Goal: Information Seeking & Learning: Learn about a topic

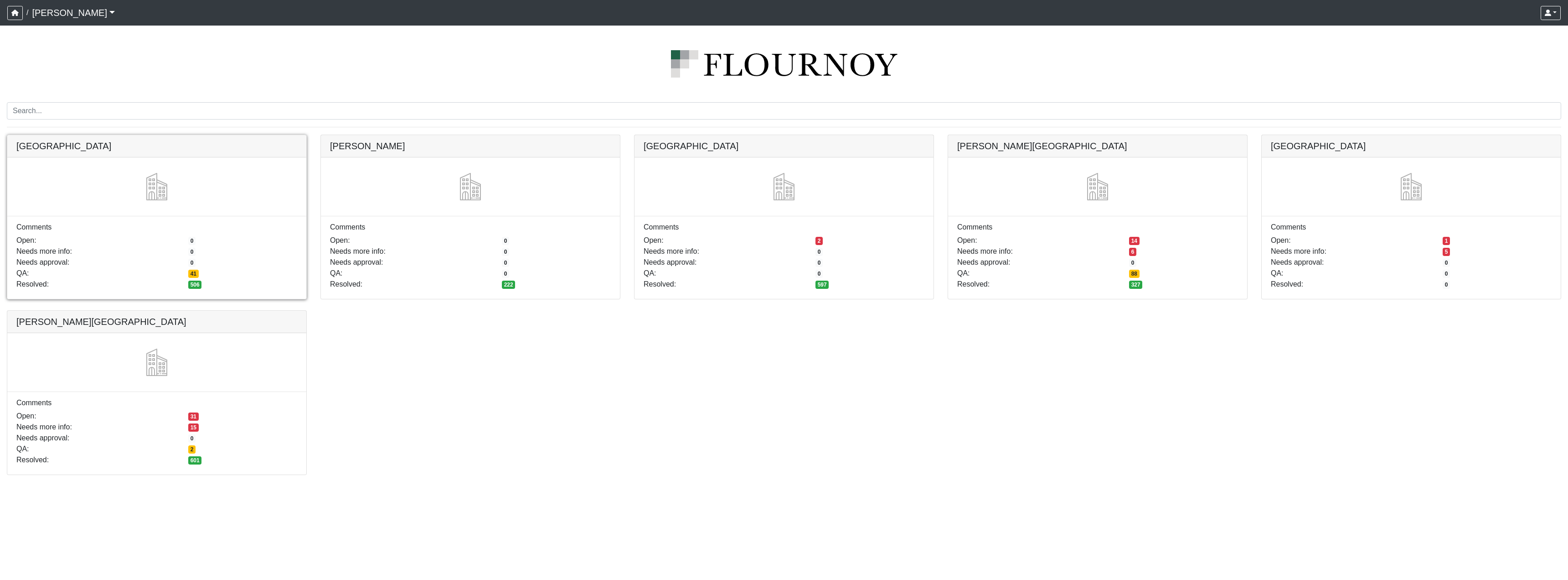
click at [237, 135] on link at bounding box center [157, 135] width 299 height 0
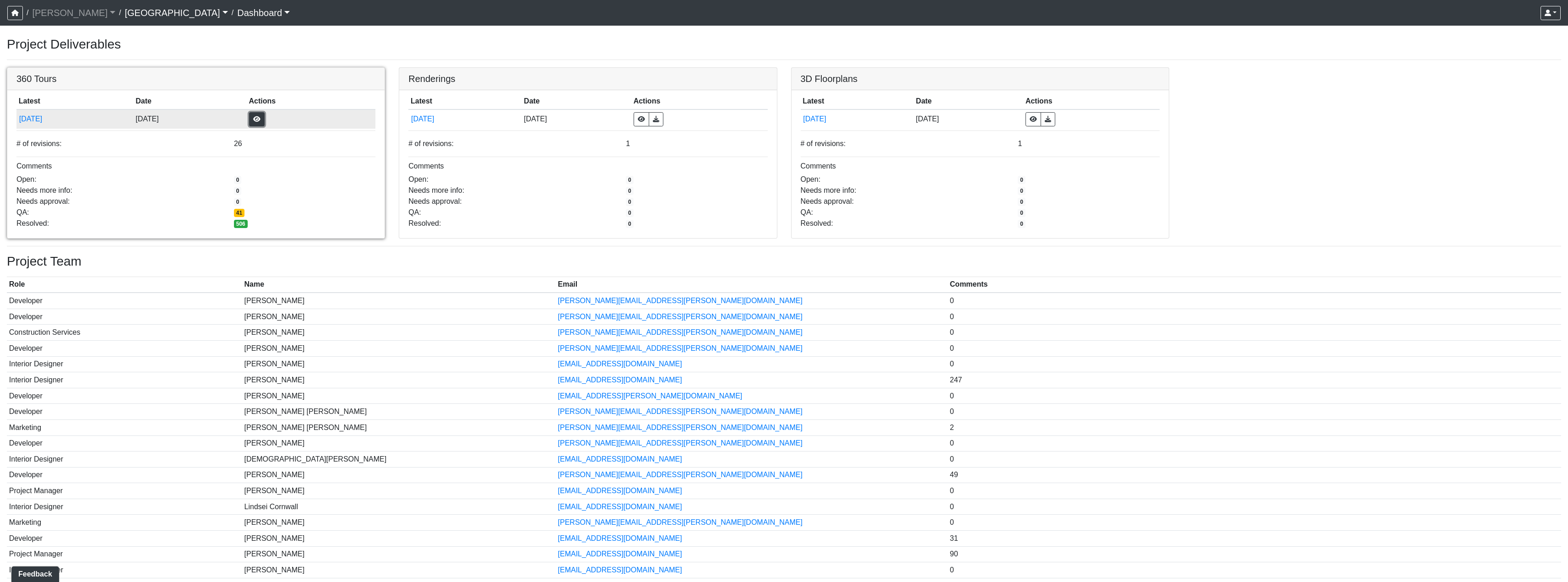
click at [265, 119] on button "button" at bounding box center [256, 119] width 15 height 14
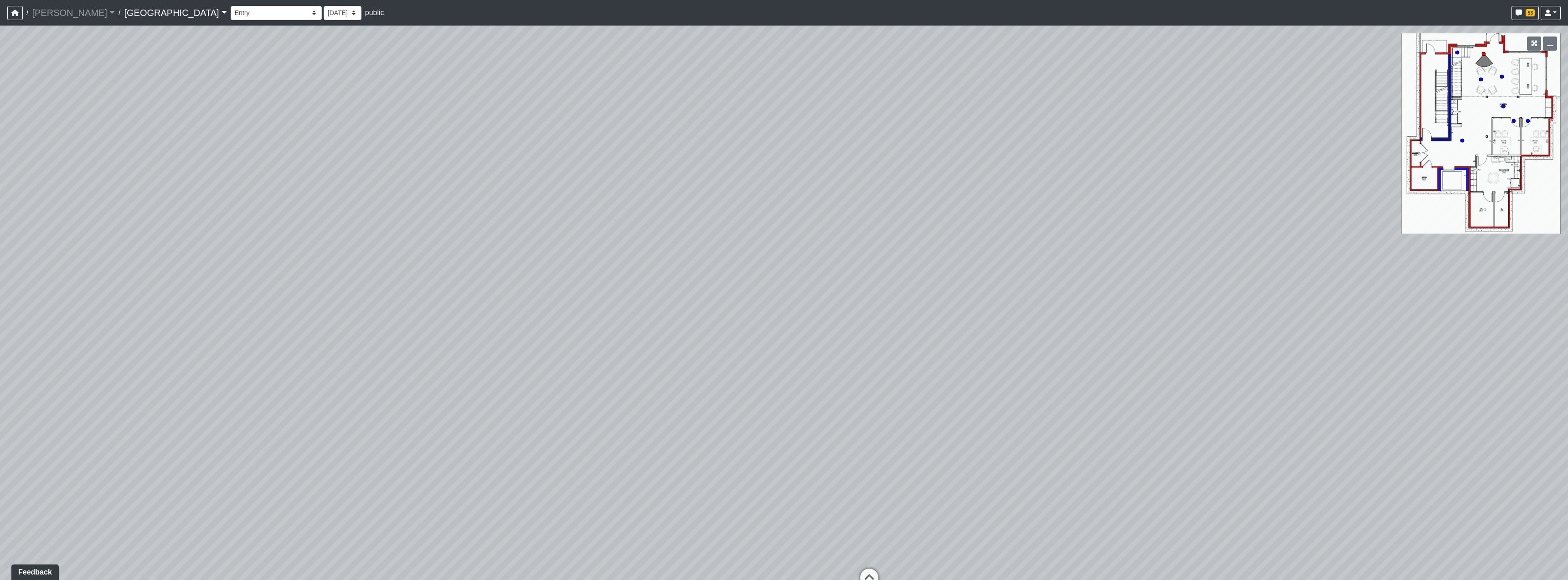
drag, startPoint x: 940, startPoint y: 268, endPoint x: 921, endPoint y: 266, distance: 19.1
click at [921, 266] on div "Loading... Reception Desk Loading... Lobby Loading... Landing Loading... Create…" at bounding box center [784, 303] width 1568 height 554
drag, startPoint x: 427, startPoint y: 219, endPoint x: 674, endPoint y: 203, distance: 247.5
click at [619, 203] on div "Loading... Reception Desk Loading... Lobby Loading... Landing Loading... Create…" at bounding box center [784, 303] width 1568 height 554
click at [231, 8] on select "Clubroom Lobby Courtyard Entry Kitchen Kitchen Stools Seating TV Lounge Banquet…" at bounding box center [276, 13] width 91 height 14
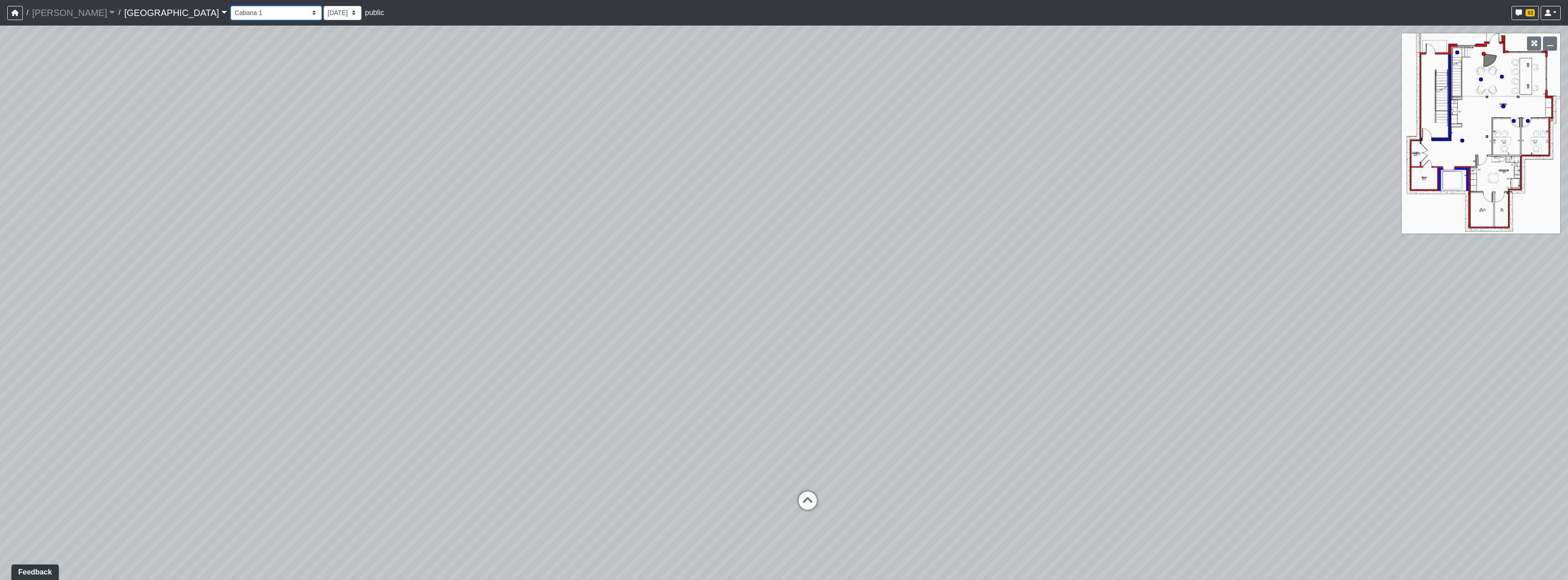
click at [231, 6] on select "Clubroom Lobby Courtyard Entry Kitchen Kitchen Stools Seating TV Lounge Banquet…" at bounding box center [276, 13] width 91 height 14
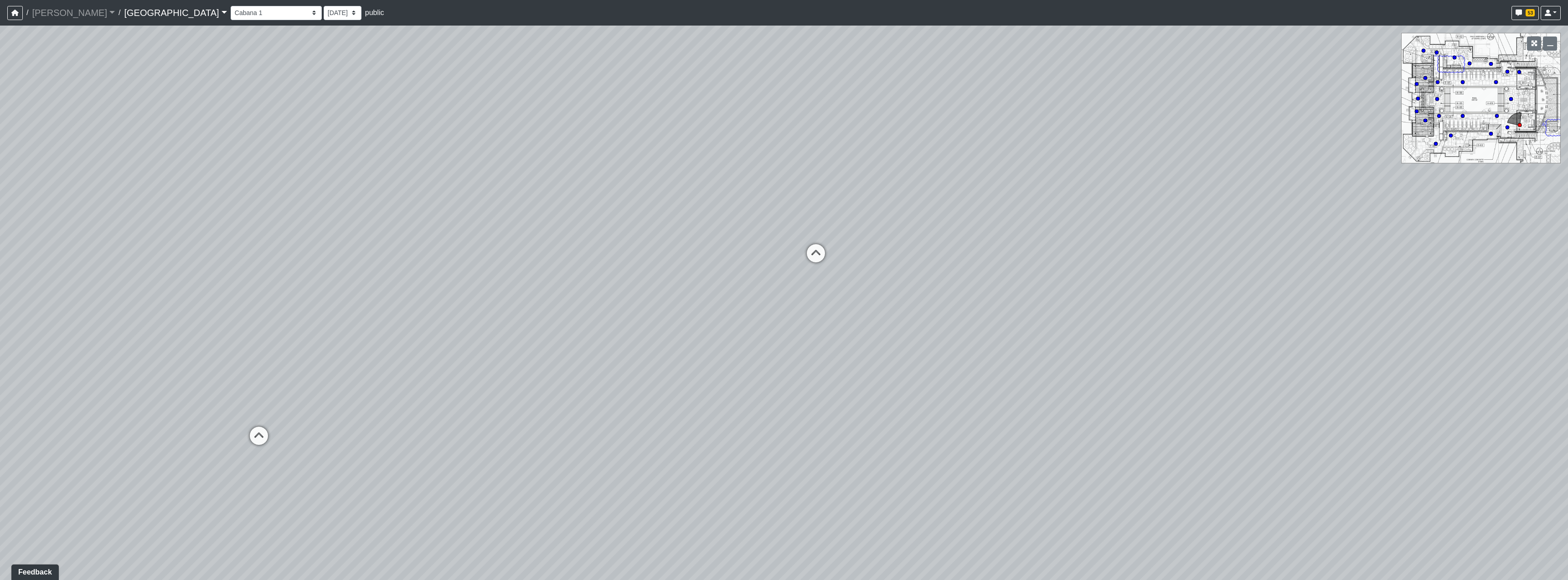
drag, startPoint x: 816, startPoint y: 358, endPoint x: 580, endPoint y: 261, distance: 255.2
click at [408, 272] on div "Loading... Reception Desk Loading... Lobby Loading... Landing Loading... Create…" at bounding box center [784, 303] width 1568 height 554
drag, startPoint x: 905, startPoint y: 267, endPoint x: 755, endPoint y: 288, distance: 151.5
click at [896, 306] on div "Loading... Reception Desk Loading... Lobby Loading... Landing Loading... Create…" at bounding box center [784, 303] width 1568 height 554
drag, startPoint x: 713, startPoint y: 252, endPoint x: 854, endPoint y: 277, distance: 143.2
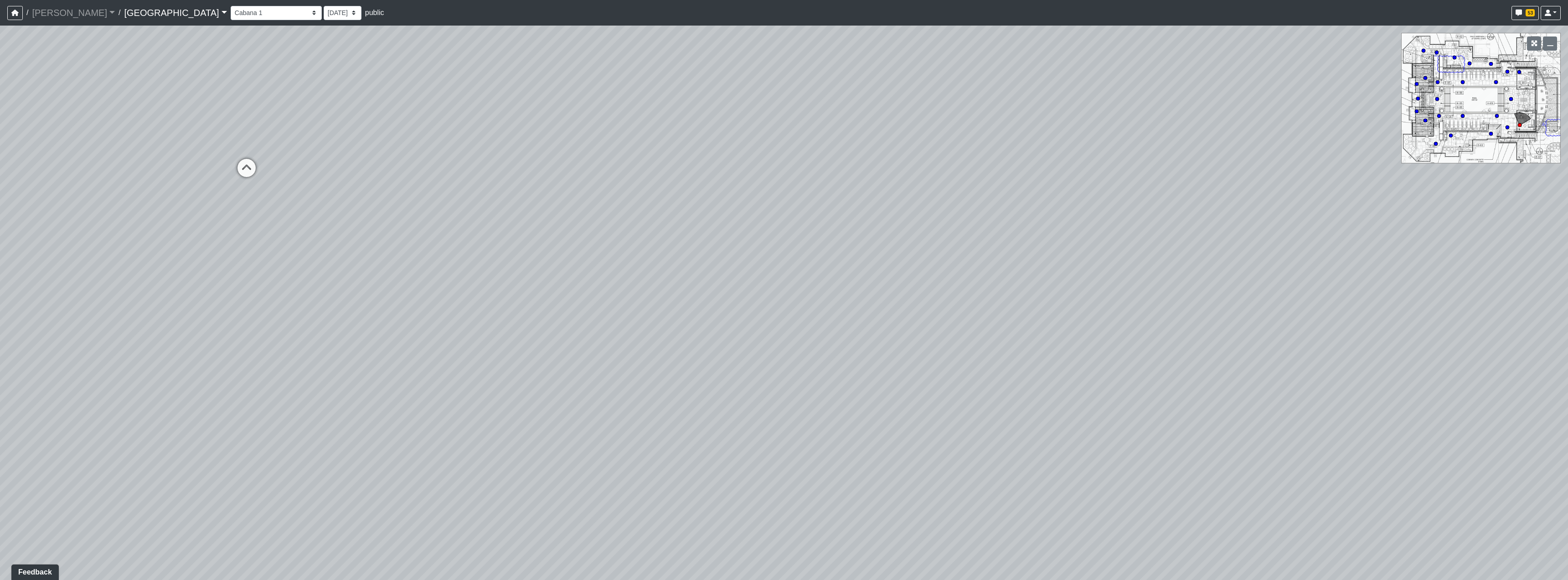
click at [852, 276] on div "Loading... Reception Desk Loading... Lobby Loading... Landing Loading... Create…" at bounding box center [784, 303] width 1568 height 554
drag, startPoint x: 782, startPoint y: 277, endPoint x: 929, endPoint y: 306, distance: 149.8
click at [929, 306] on div "Loading... Reception Desk Loading... Lobby Loading... Landing Loading... Create…" at bounding box center [784, 303] width 1568 height 554
click at [848, 249] on icon at bounding box center [843, 256] width 27 height 27
drag, startPoint x: 515, startPoint y: 260, endPoint x: 1331, endPoint y: 288, distance: 816.5
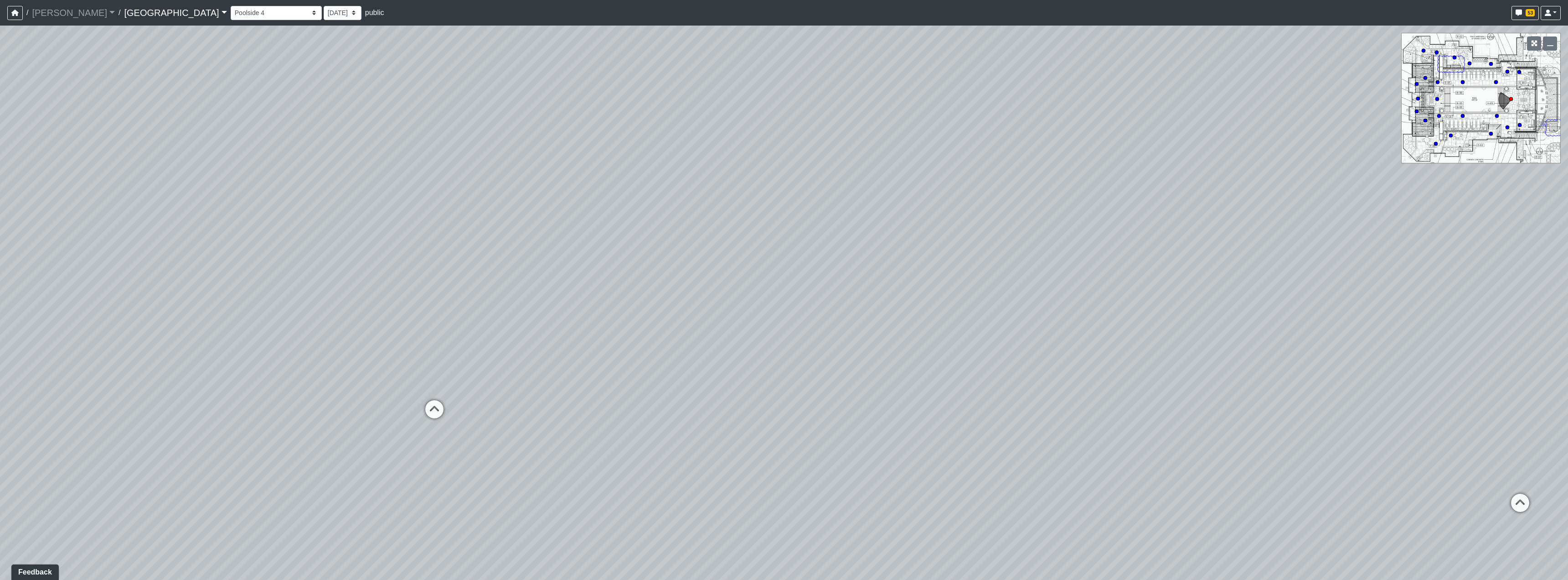
click at [1331, 288] on div "Loading... Reception Desk Loading... Lobby Loading... Landing Loading... Create…" at bounding box center [784, 303] width 1568 height 554
drag, startPoint x: 516, startPoint y: 430, endPoint x: 913, endPoint y: 408, distance: 397.6
click at [913, 408] on div "Loading... Reception Desk Loading... Lobby Loading... Landing Loading... Create…" at bounding box center [784, 303] width 1568 height 554
click at [767, 361] on icon at bounding box center [759, 366] width 27 height 27
drag, startPoint x: 1038, startPoint y: 366, endPoint x: 617, endPoint y: 358, distance: 421.1
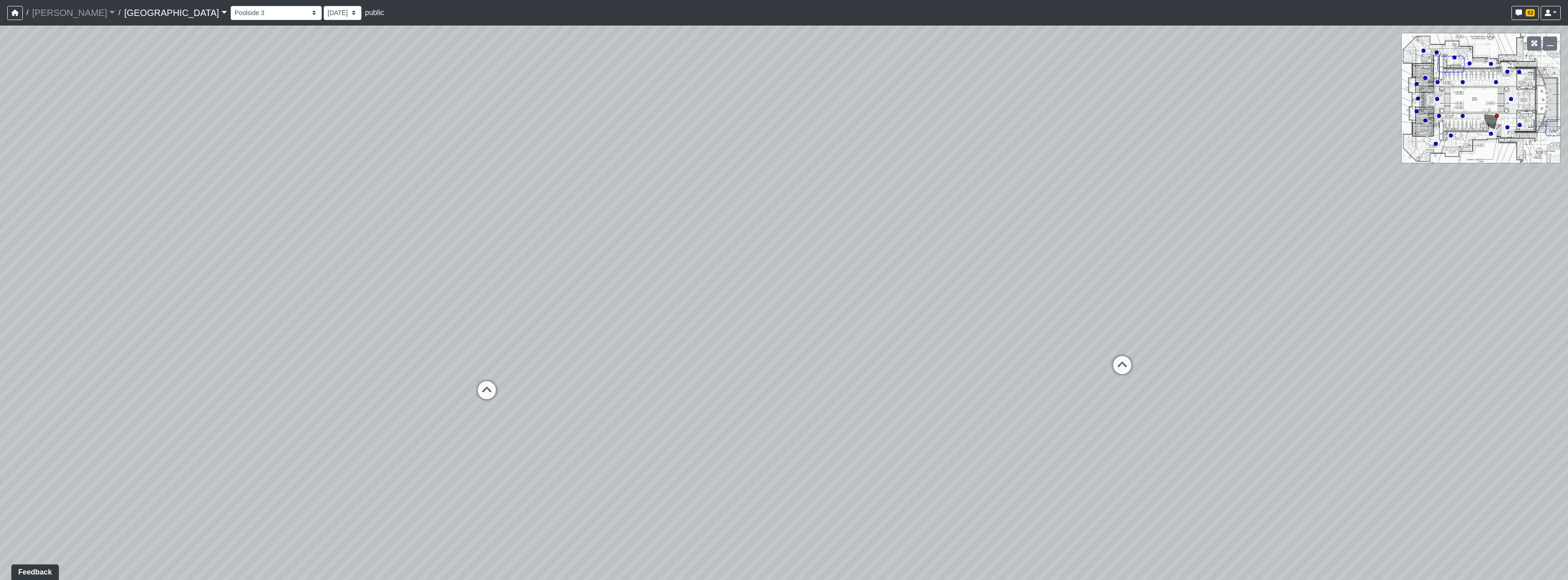
click at [617, 358] on div "Loading... Reception Desk Loading... Lobby Loading... Landing Loading... Create…" at bounding box center [784, 303] width 1568 height 554
click at [899, 331] on icon at bounding box center [885, 339] width 27 height 27
click at [888, 362] on icon at bounding box center [891, 370] width 27 height 27
drag, startPoint x: 1099, startPoint y: 371, endPoint x: 519, endPoint y: 339, distance: 580.9
click at [519, 339] on div "Loading... Reception Desk Loading... Lobby Loading... Landing Loading... Create…" at bounding box center [784, 303] width 1568 height 554
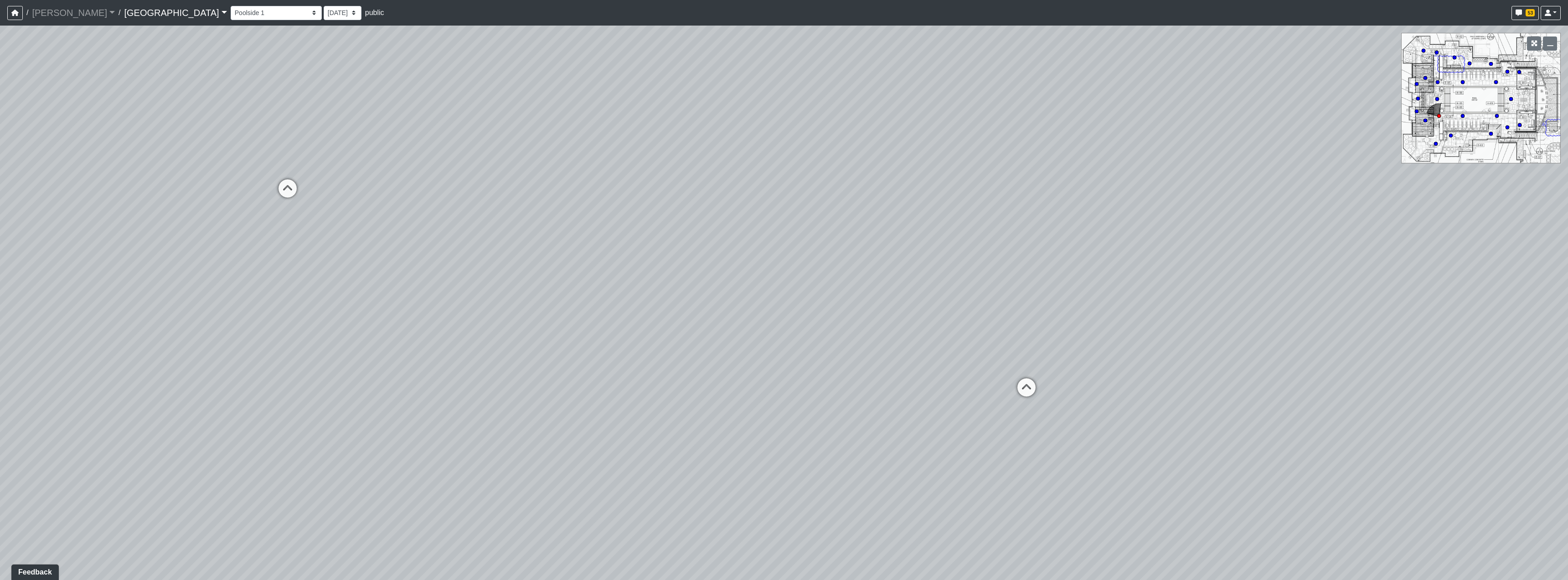
drag, startPoint x: 968, startPoint y: 331, endPoint x: 535, endPoint y: 336, distance: 433.0
click at [542, 336] on div "Loading... Reception Desk Loading... Lobby Loading... Landing Loading... Create…" at bounding box center [784, 303] width 1568 height 554
drag, startPoint x: 884, startPoint y: 306, endPoint x: 882, endPoint y: 316, distance: 10.2
click at [882, 316] on div "Loading... Reception Desk Loading... Lobby Loading... Landing Loading... Create…" at bounding box center [784, 303] width 1568 height 554
drag, startPoint x: 985, startPoint y: 324, endPoint x: 671, endPoint y: 304, distance: 314.6
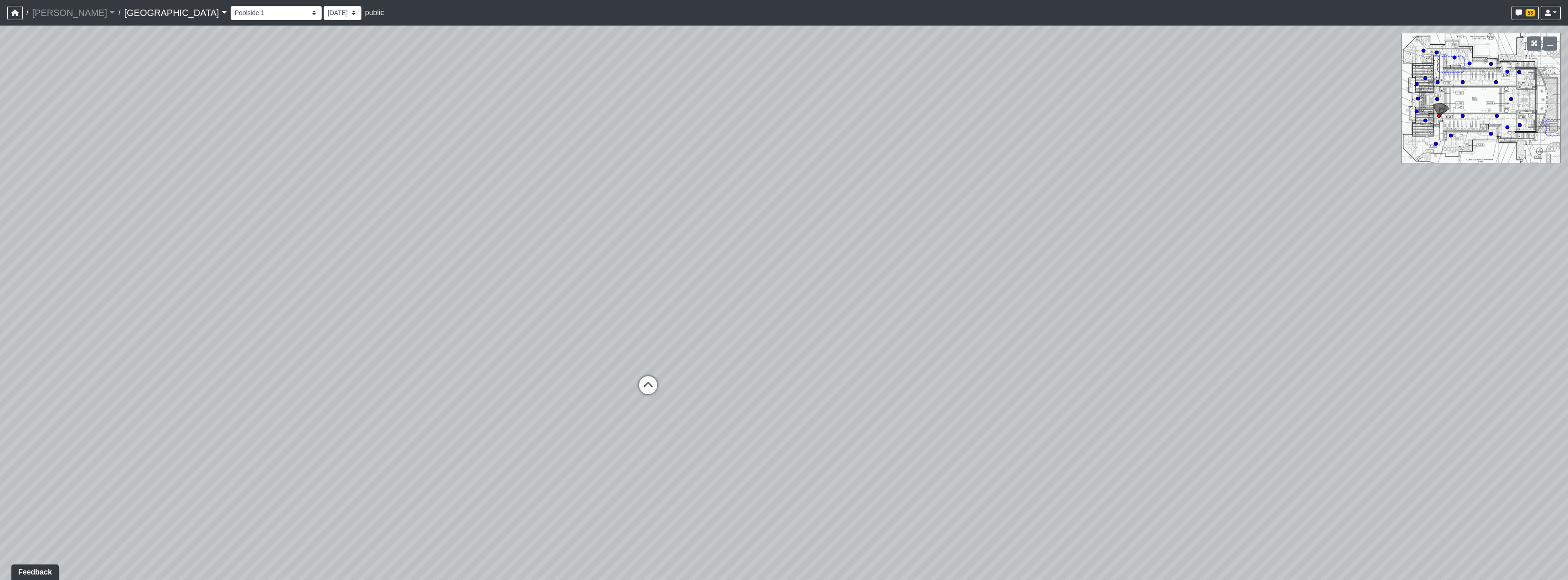
click at [725, 310] on div "Loading... Reception Desk Loading... Lobby Loading... Landing Loading... Create…" at bounding box center [784, 303] width 1568 height 554
drag, startPoint x: 933, startPoint y: 288, endPoint x: 1227, endPoint y: 279, distance: 294.1
click at [1064, 279] on div "Loading... Reception Desk Loading... Lobby Loading... Landing Loading... Create…" at bounding box center [784, 303] width 1568 height 554
drag, startPoint x: 720, startPoint y: 259, endPoint x: 1100, endPoint y: 364, distance: 394.2
click at [1101, 363] on div "Loading... Reception Desk Loading... Lobby Loading... Landing Loading... Create…" at bounding box center [784, 303] width 1568 height 554
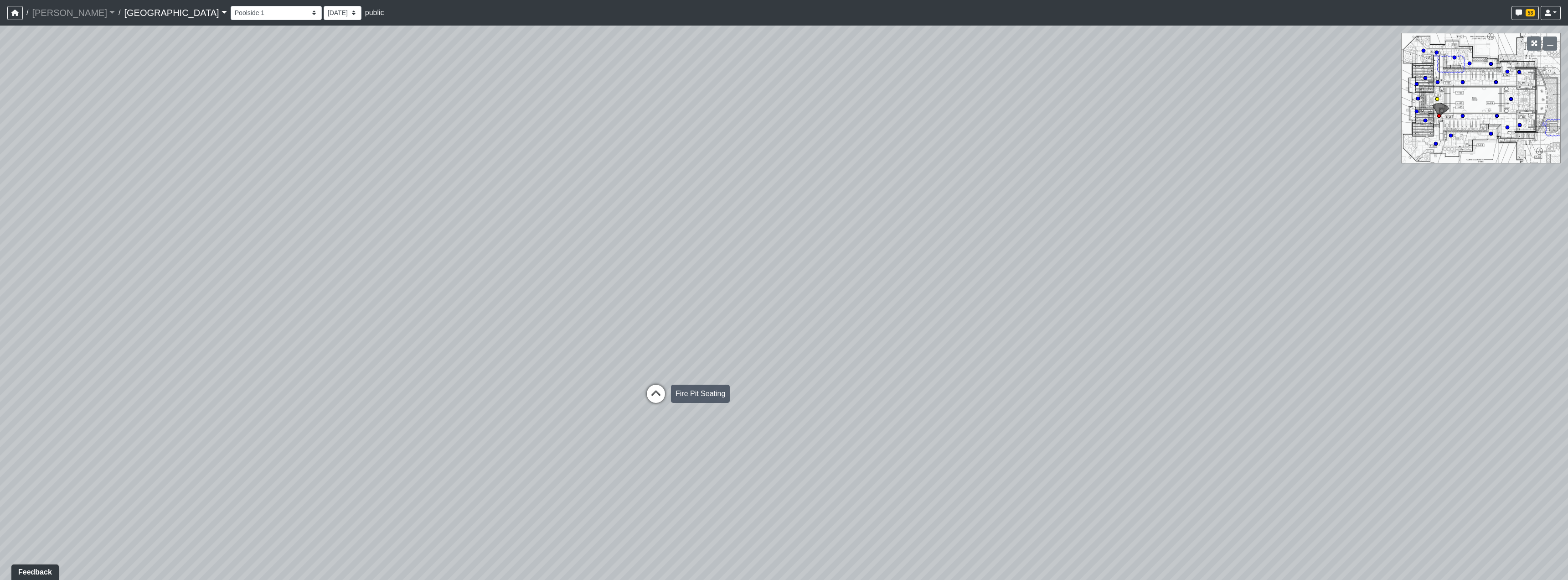
click at [651, 388] on icon at bounding box center [656, 398] width 27 height 27
click at [691, 379] on div "Loading... Poolside 7" at bounding box center [694, 392] width 27 height 27
select select "fhFBSYjppP3AxgLxdfUgQs"
drag, startPoint x: 920, startPoint y: 372, endPoint x: 547, endPoint y: 376, distance: 373.0
click at [547, 376] on div "Loading... Reception Desk Loading... Lobby Loading... Landing Loading... Create…" at bounding box center [784, 303] width 1568 height 554
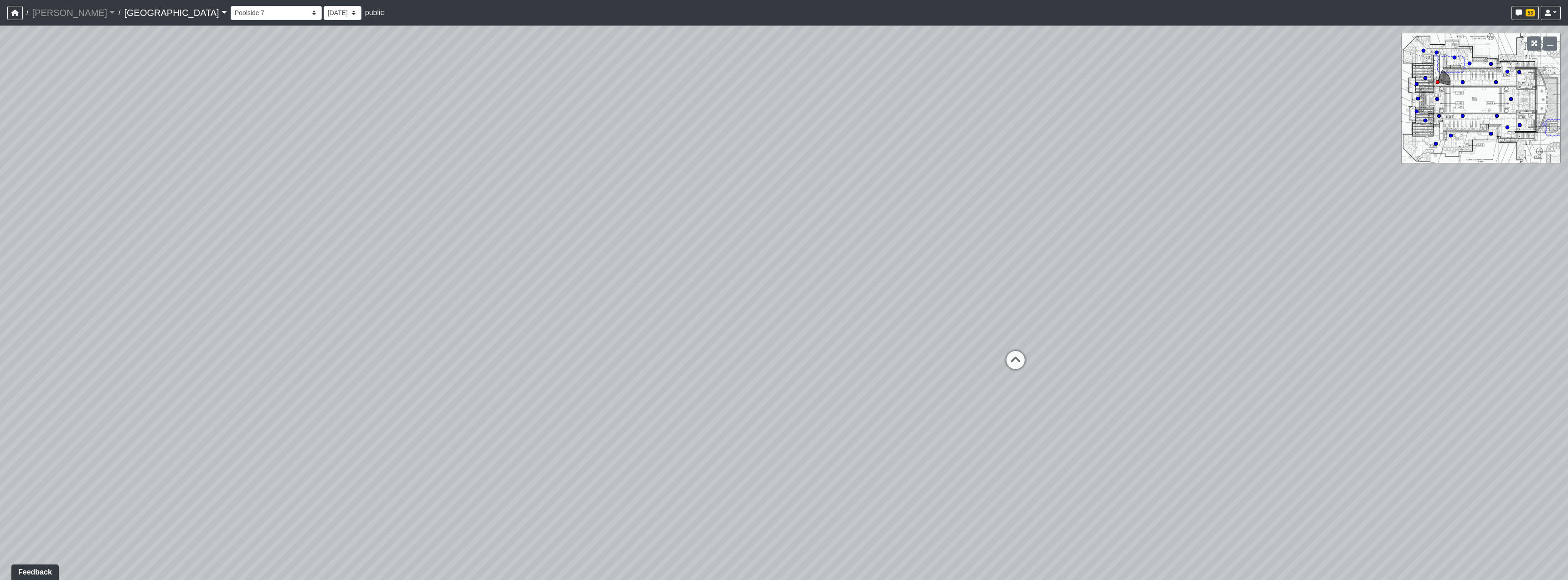
drag, startPoint x: 1121, startPoint y: 367, endPoint x: 616, endPoint y: 363, distance: 505.0
click at [616, 363] on div "Loading... Reception Desk Loading... Lobby Loading... Landing Loading... Create…" at bounding box center [784, 303] width 1568 height 554
click at [124, 9] on link "Boiling Springs" at bounding box center [175, 13] width 102 height 18
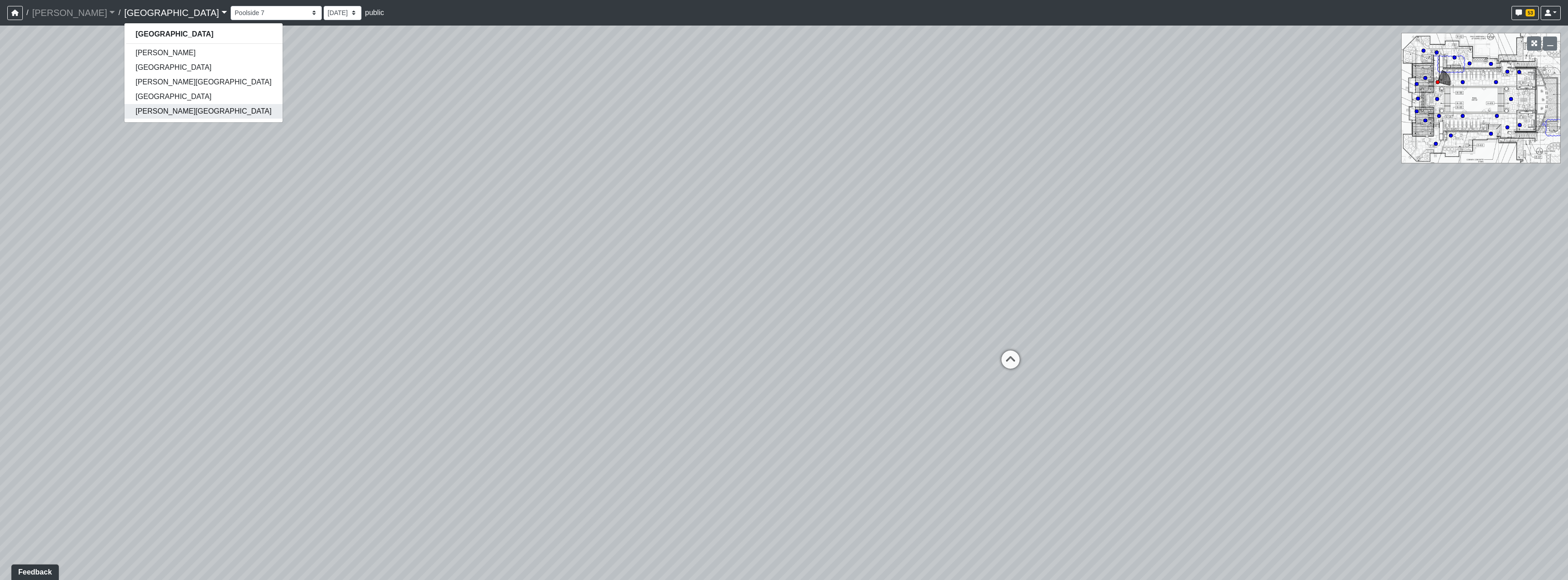
click at [135, 106] on link "[PERSON_NAME][GEOGRAPHIC_DATA]" at bounding box center [203, 111] width 158 height 15
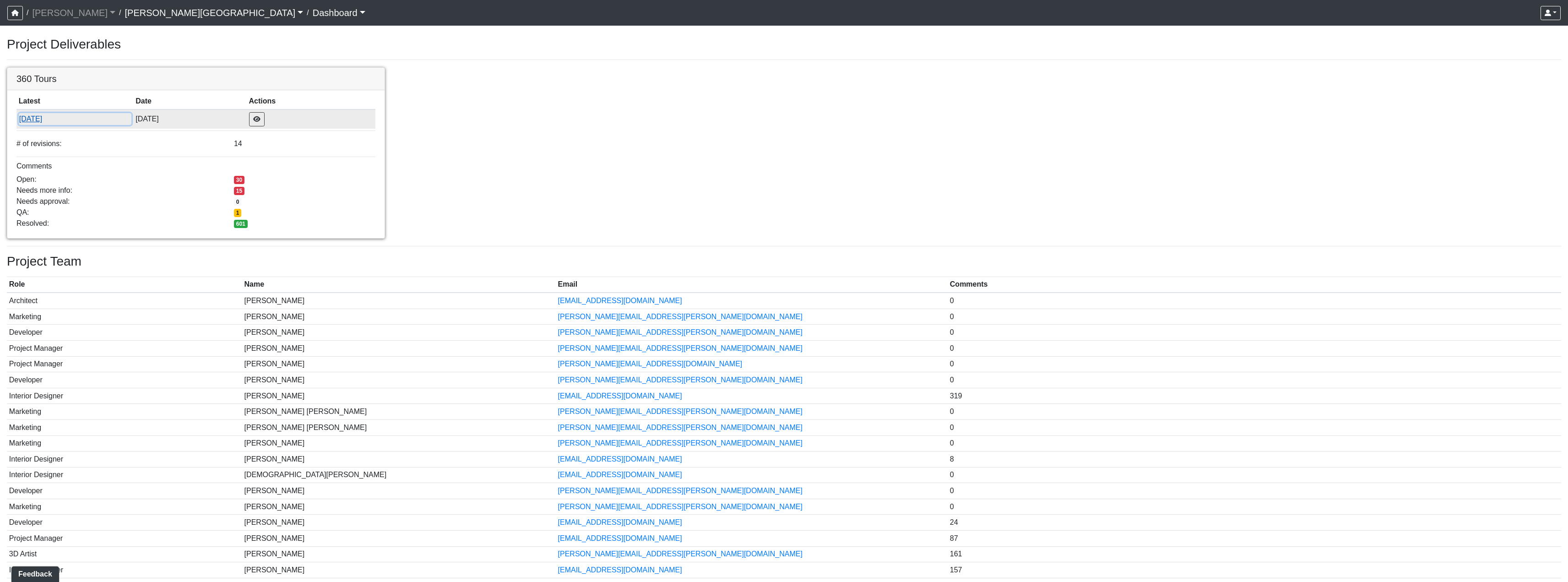
click at [131, 113] on button "9/18/2025" at bounding box center [75, 119] width 113 height 12
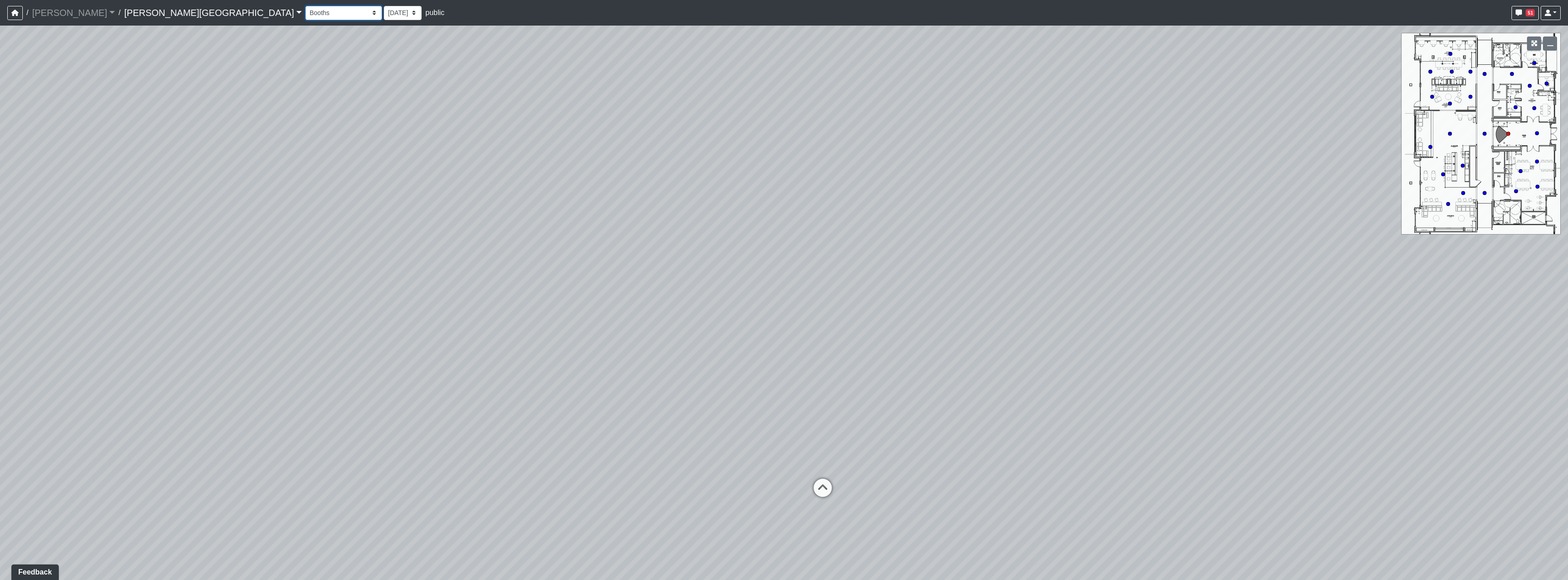
click at [306, 14] on select "Booths 1 Booths 2 Entry Lounge 1 Lounge 2 Lounge 3 Windows Bar Entrance Lounge …" at bounding box center [344, 13] width 77 height 14
click at [306, 6] on select "Booths 1 Booths 2 Entry Lounge 1 Lounge 2 Lounge 3 Windows Bar Entrance Lounge …" at bounding box center [344, 13] width 77 height 14
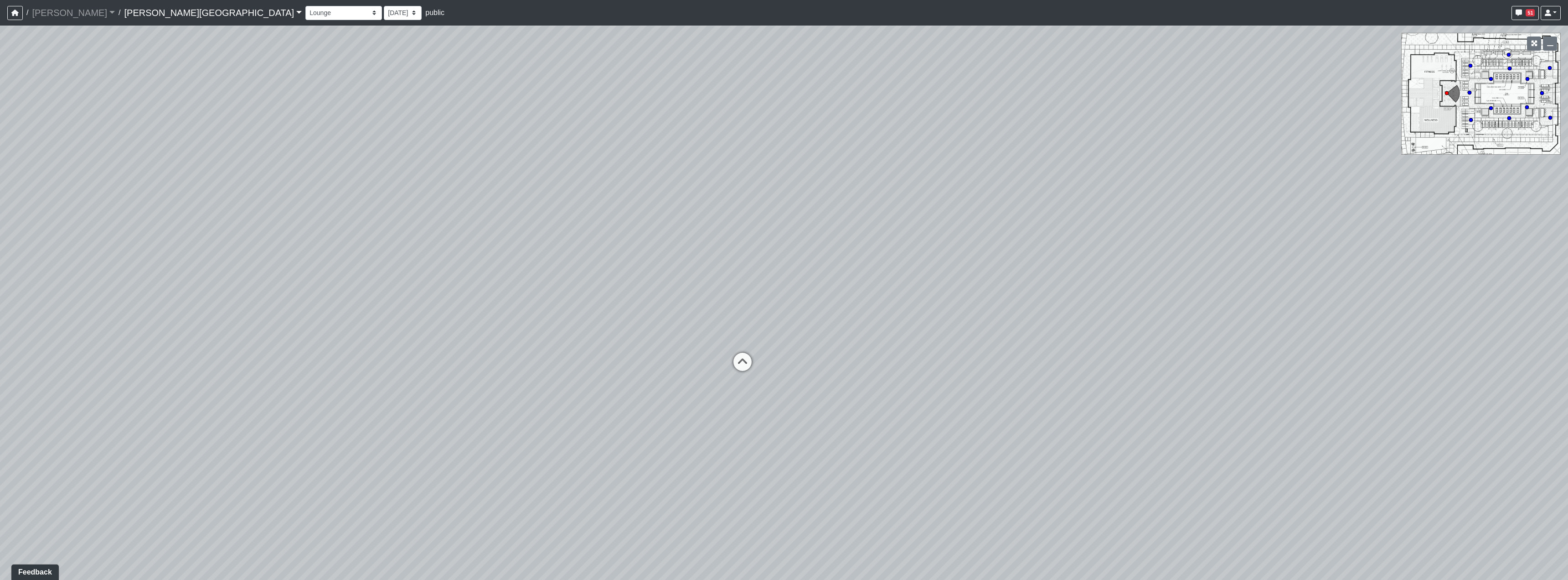
drag, startPoint x: 917, startPoint y: 307, endPoint x: 772, endPoint y: 288, distance: 146.2
click at [834, 270] on div "Loading... Hallway - Hallway 2 Loading... Entry Loading... Poolside 4" at bounding box center [784, 303] width 1568 height 554
click at [721, 348] on icon at bounding box center [726, 355] width 27 height 27
drag, startPoint x: 493, startPoint y: 338, endPoint x: 838, endPoint y: 327, distance: 345.2
click at [838, 327] on div "Loading... Hallway - Hallway 2 Loading... Entry Loading... Poolside 4 Loading..…" at bounding box center [784, 303] width 1568 height 554
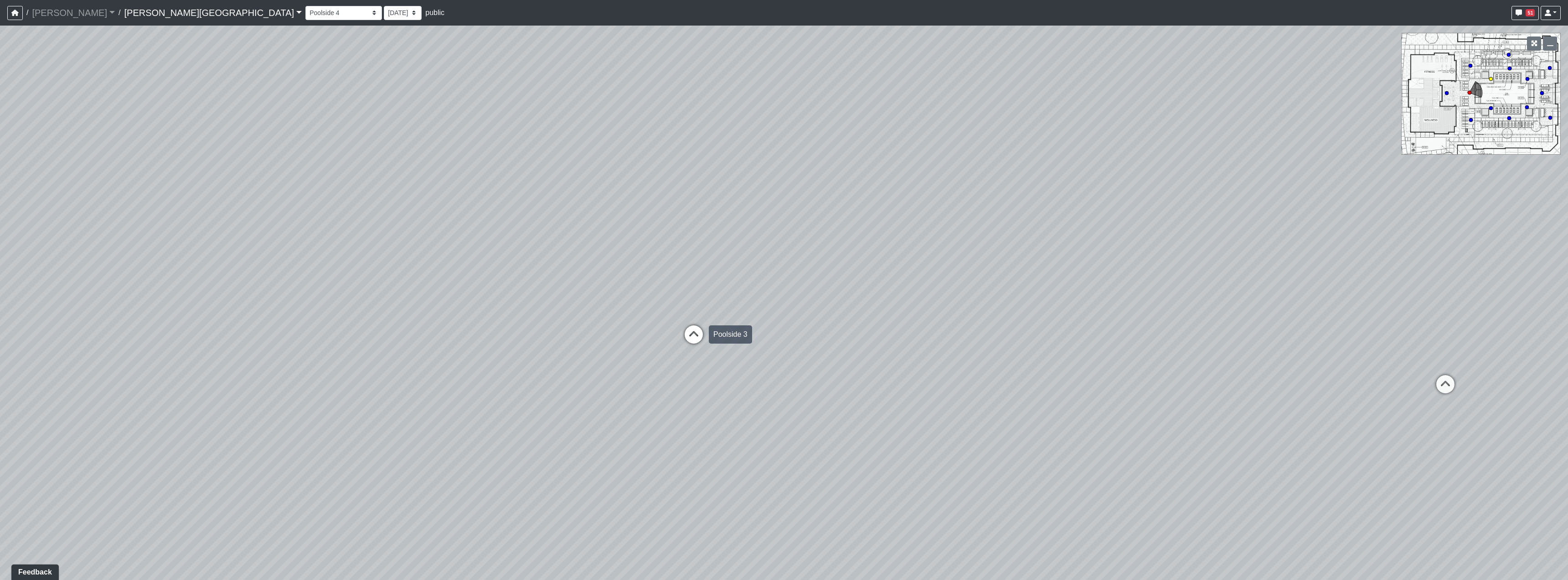
click at [685, 345] on icon at bounding box center [694, 339] width 27 height 27
select select "pir6EG544Mz6xgPgLBTQ37"
drag, startPoint x: 450, startPoint y: 414, endPoint x: 880, endPoint y: 332, distance: 437.7
click at [853, 335] on div "Loading... Hallway - Hallway 2 Loading... Entry Loading... Poolside 4 Loading..…" at bounding box center [784, 303] width 1568 height 554
drag, startPoint x: 614, startPoint y: 385, endPoint x: 884, endPoint y: 498, distance: 292.7
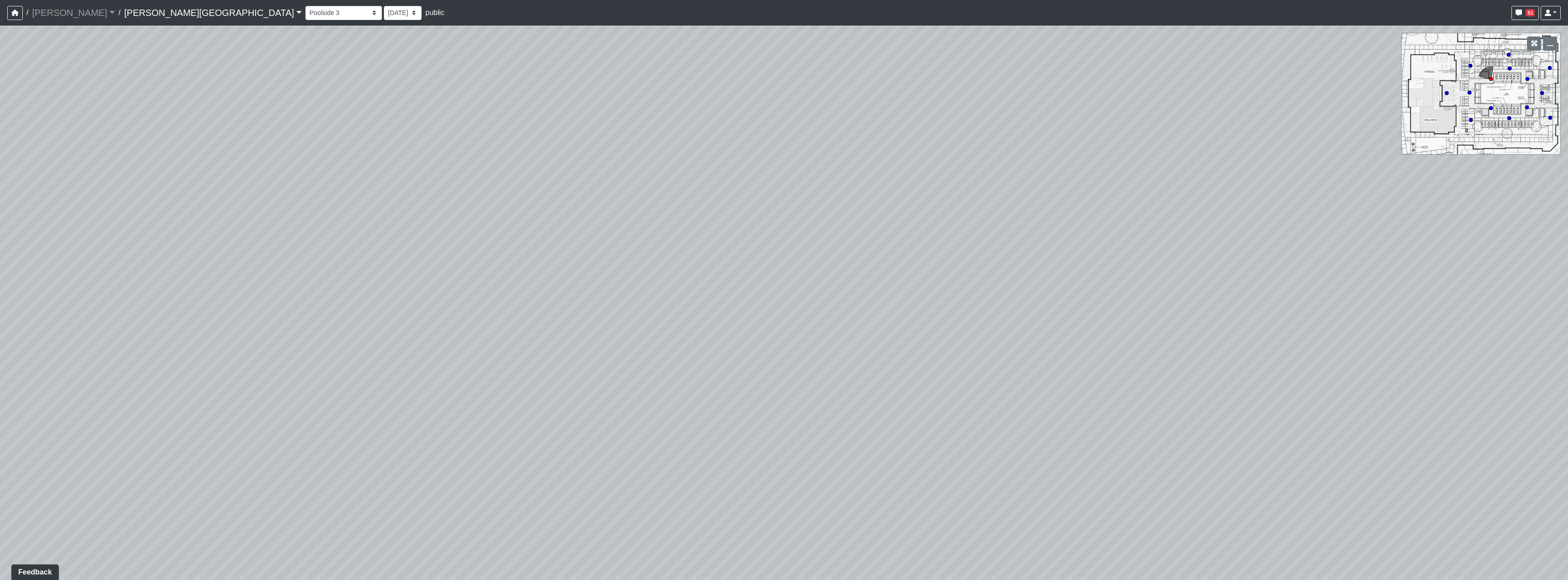
click at [884, 498] on div "Loading... Hallway - Hallway 2 Loading... Entry Loading... Poolside 4 Loading..…" at bounding box center [784, 303] width 1568 height 554
drag, startPoint x: 724, startPoint y: 308, endPoint x: 392, endPoint y: 46, distance: 422.9
click at [757, 404] on div "Loading... Hallway - Hallway 2 Loading... Entry Loading... Poolside 4 Loading..…" at bounding box center [784, 303] width 1568 height 554
drag, startPoint x: 955, startPoint y: 344, endPoint x: 453, endPoint y: 324, distance: 502.4
click at [481, 327] on div "Loading... Hallway - Hallway 2 Loading... Entry Loading... Poolside 4 Loading..…" at bounding box center [784, 303] width 1568 height 554
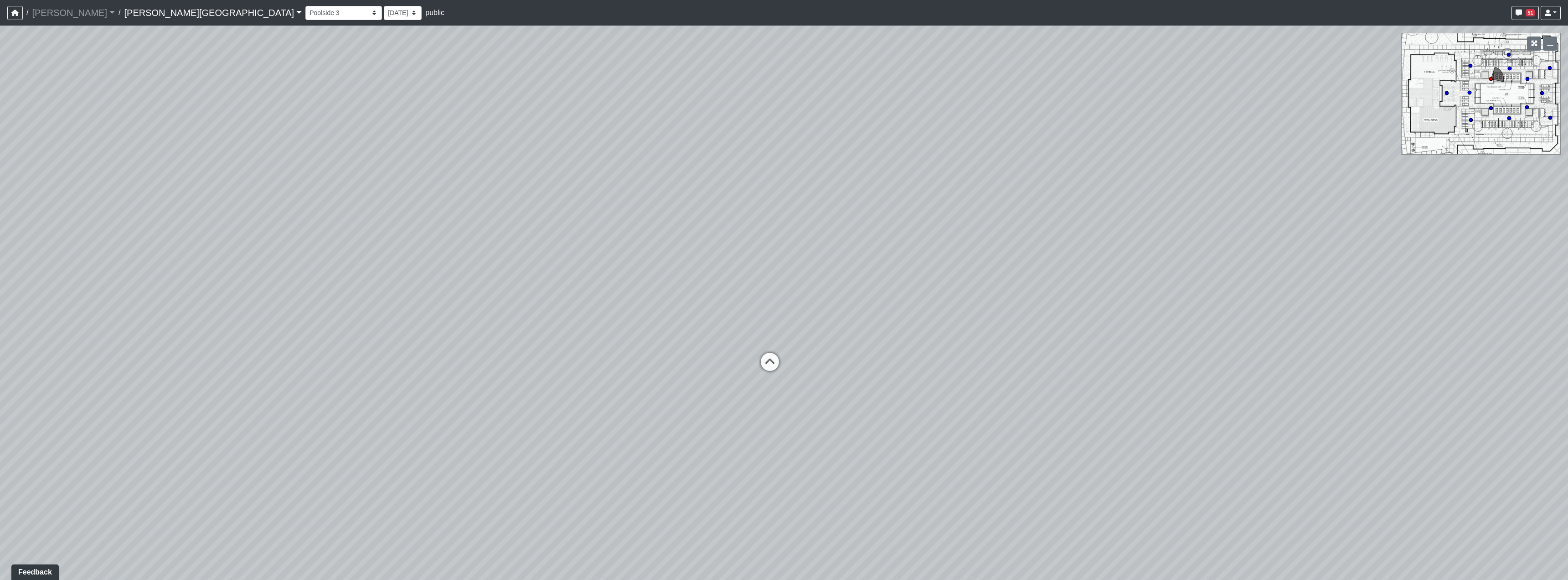
drag, startPoint x: 869, startPoint y: 328, endPoint x: 331, endPoint y: 370, distance: 539.6
click at [331, 370] on div "Loading... Hallway - Hallway 2 Loading... Entry Loading... Poolside 4 Loading..…" at bounding box center [784, 303] width 1568 height 554
drag, startPoint x: 993, startPoint y: 358, endPoint x: 780, endPoint y: 356, distance: 213.0
click at [727, 358] on div "Loading... Hallway - Hallway 2 Loading... Entry Loading... Poolside 4 Loading..…" at bounding box center [784, 303] width 1568 height 554
drag, startPoint x: 994, startPoint y: 356, endPoint x: 827, endPoint y: 335, distance: 168.3
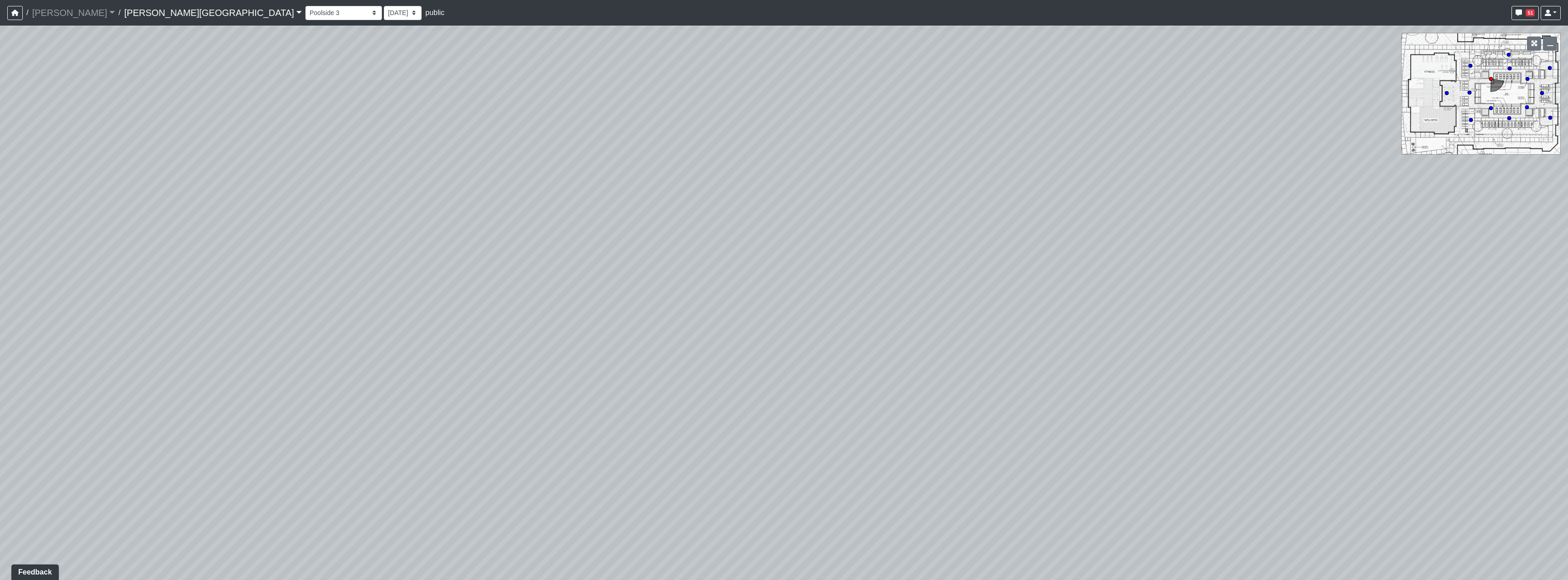
click at [808, 337] on div "Loading... Hallway - Hallway 2 Loading... Entry Loading... Poolside 4 Loading..…" at bounding box center [784, 303] width 1568 height 554
drag, startPoint x: 307, startPoint y: 313, endPoint x: 789, endPoint y: 329, distance: 482.3
click at [805, 331] on div "Loading... Hallway - Hallway 2 Loading... Entry Loading... Poolside 4 Loading..…" at bounding box center [784, 303] width 1568 height 554
drag, startPoint x: 359, startPoint y: 332, endPoint x: 865, endPoint y: 301, distance: 506.9
click at [810, 300] on div "Loading... Hallway - Hallway 2 Loading... Entry Loading... Poolside 4 Loading..…" at bounding box center [784, 303] width 1568 height 554
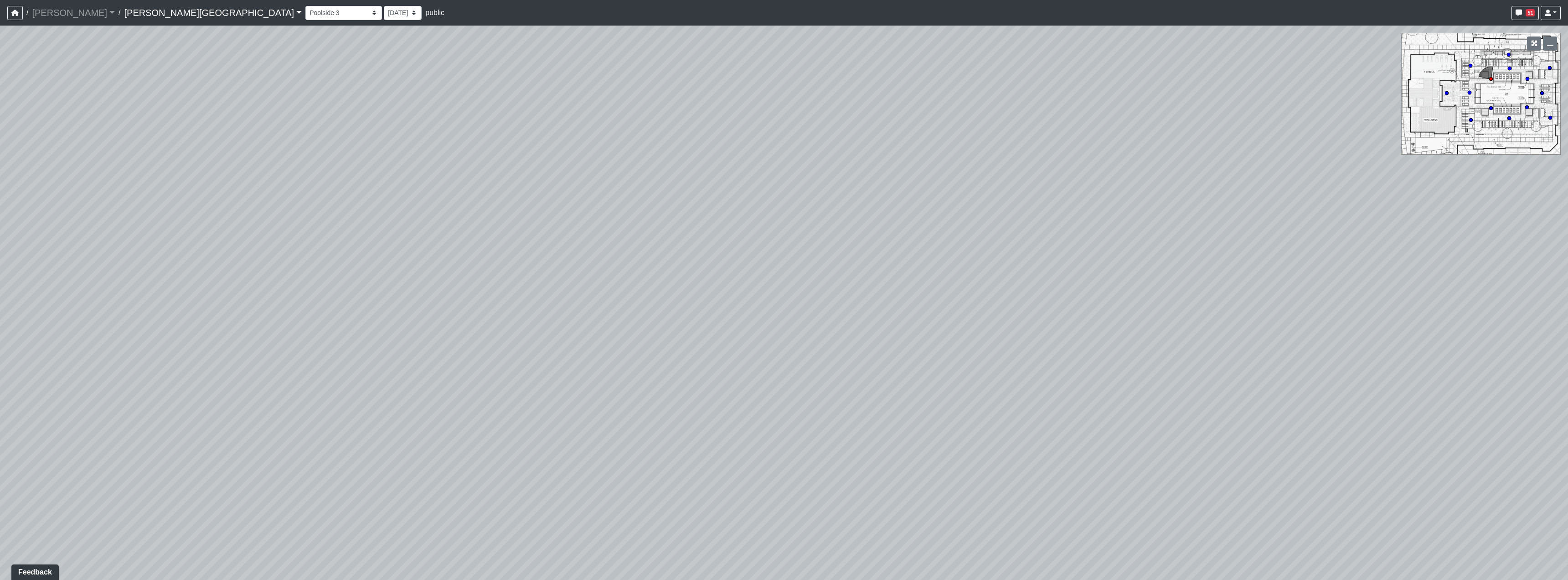
drag, startPoint x: 523, startPoint y: 364, endPoint x: 622, endPoint y: 340, distance: 101.9
click at [622, 340] on div "Loading... Hallway - Hallway 2 Loading... Entry Loading... Poolside 4 Loading..…" at bounding box center [784, 303] width 1568 height 554
drag, startPoint x: 597, startPoint y: 189, endPoint x: 604, endPoint y: 366, distance: 177.1
click at [604, 366] on div "Loading... Hallway - Hallway 2 Loading... Entry Loading... Poolside 4 Loading..…" at bounding box center [784, 303] width 1568 height 554
drag, startPoint x: 810, startPoint y: 278, endPoint x: 819, endPoint y: 184, distance: 94.4
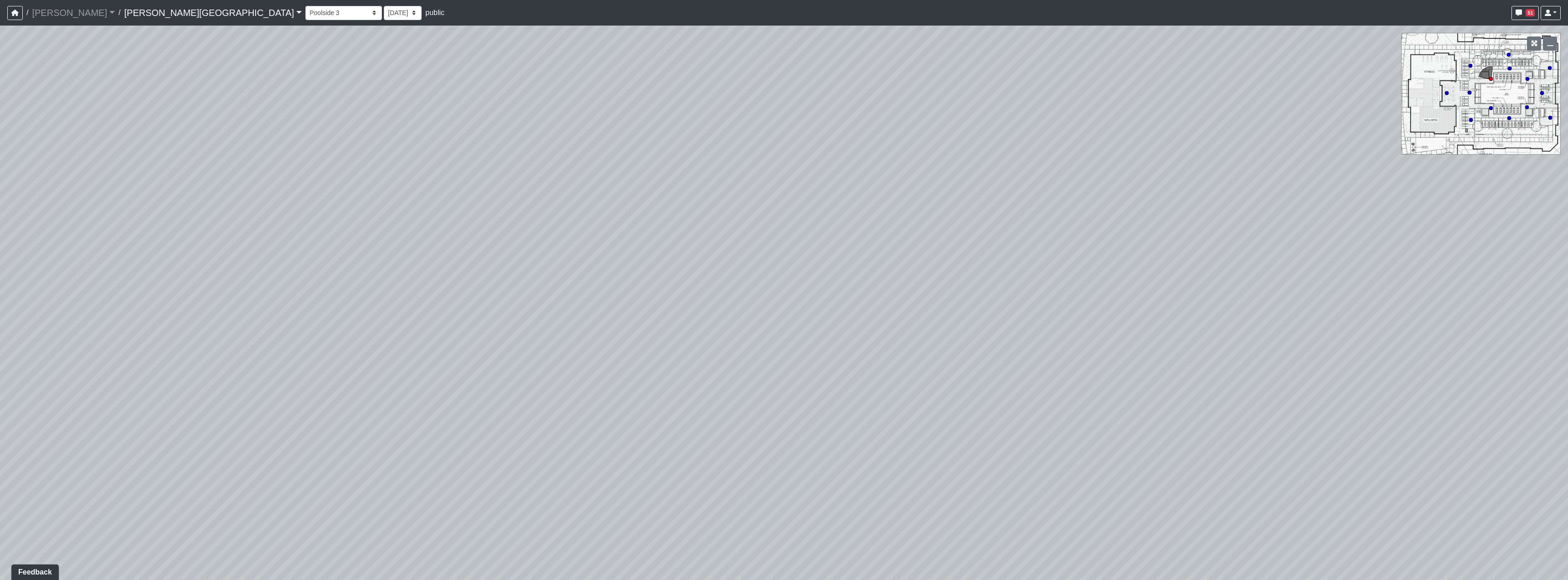
click at [819, 184] on div "Loading... Hallway - Hallway 2 Loading... Entry Loading... Poolside 4 Loading..…" at bounding box center [784, 303] width 1568 height 554
